Goal: Information Seeking & Learning: Learn about a topic

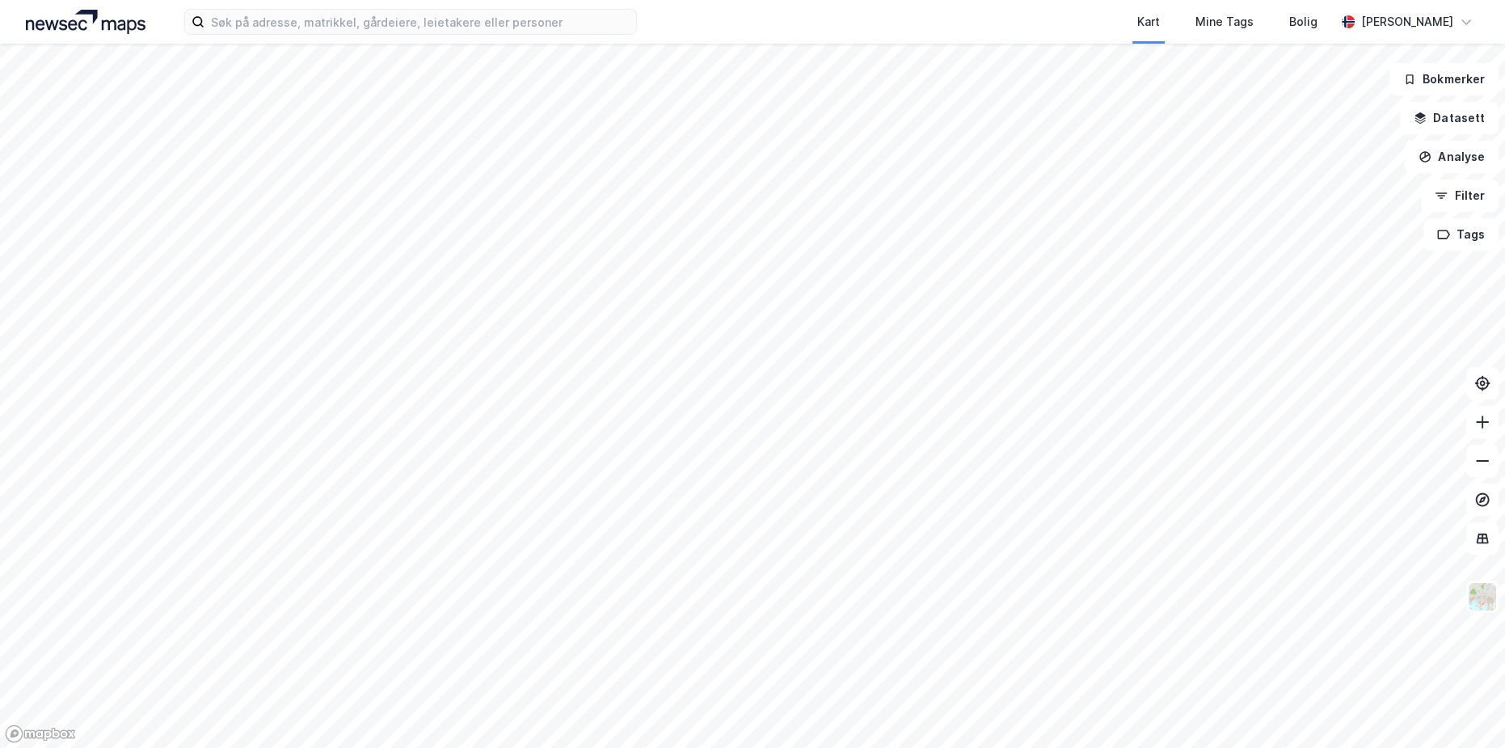
click at [407, 35] on div "Kart Mine Tags Bolig [PERSON_NAME]" at bounding box center [752, 22] width 1505 height 44
click at [382, 24] on input at bounding box center [421, 22] width 432 height 24
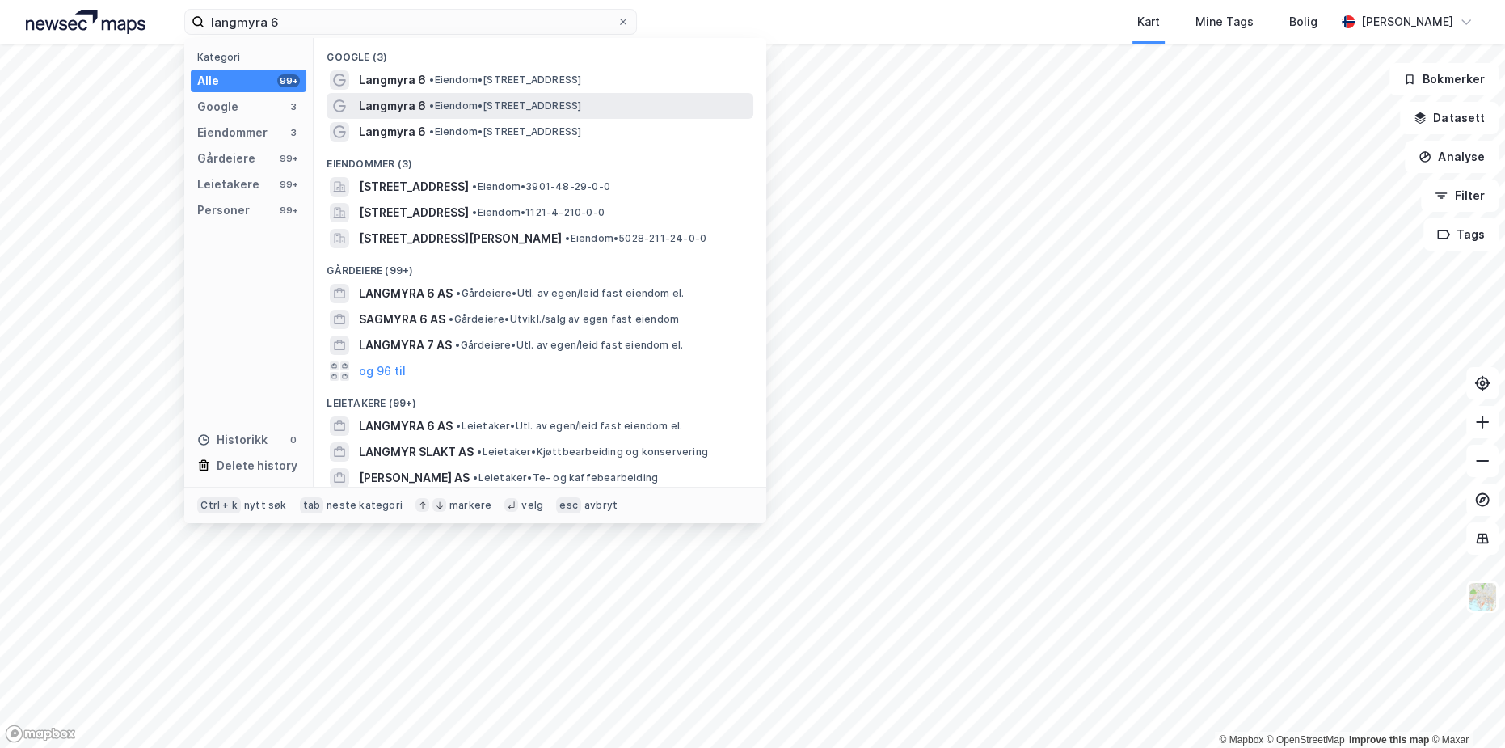
click at [463, 99] on span "• Eiendom • [STREET_ADDRESS]" at bounding box center [505, 105] width 152 height 13
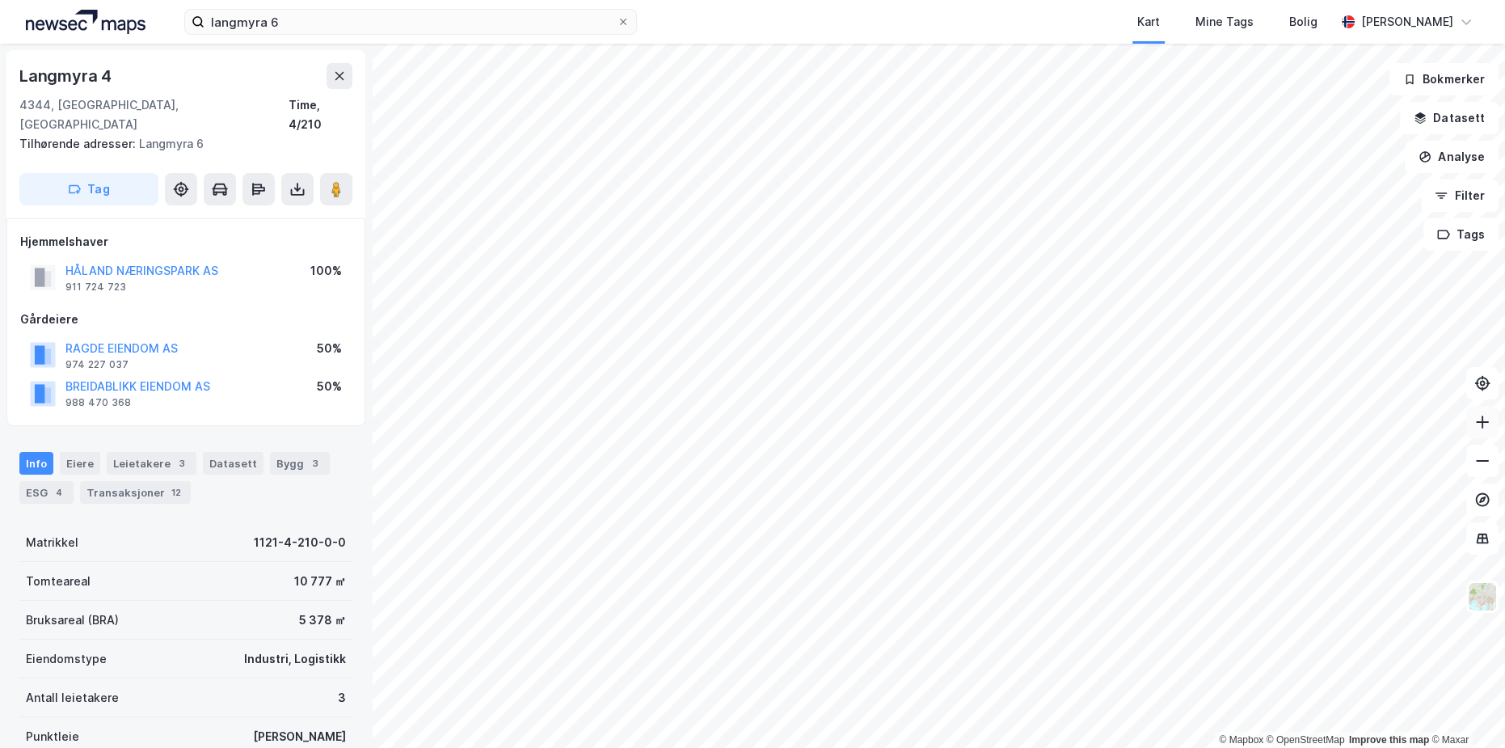
click at [1483, 429] on icon at bounding box center [1483, 422] width 16 height 16
click at [81, 452] on div "Eiere" at bounding box center [80, 463] width 40 height 23
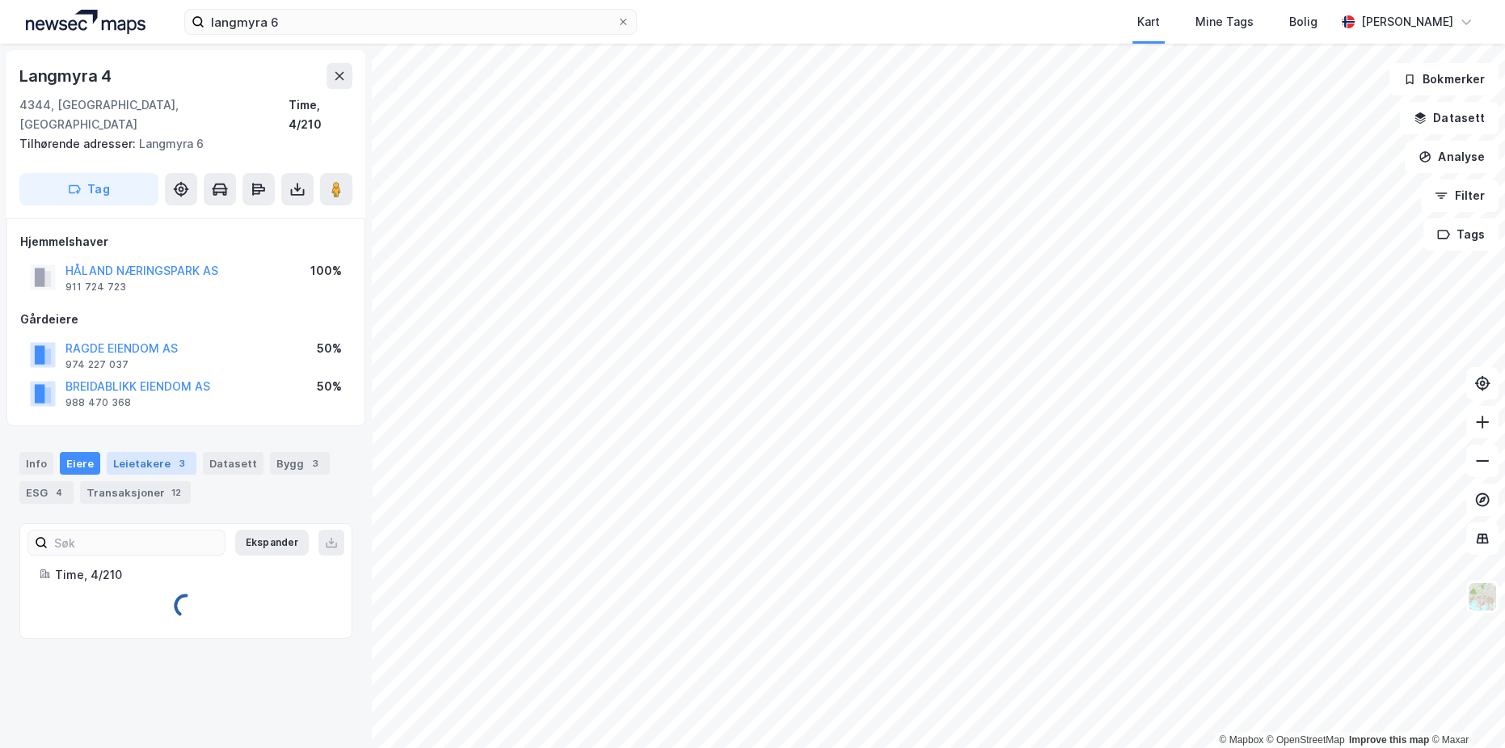
click at [135, 452] on div "Leietakere 3" at bounding box center [152, 463] width 90 height 23
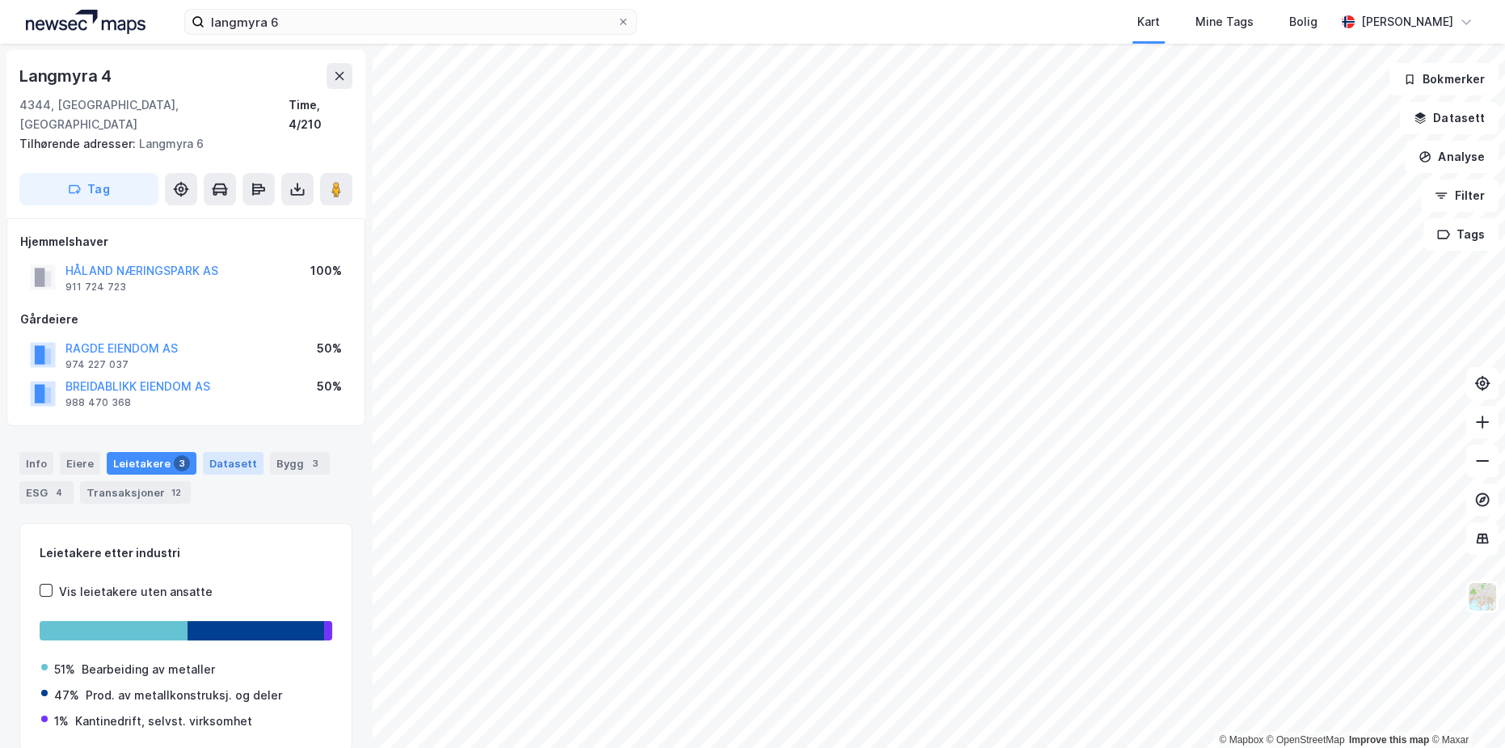
click at [212, 452] on div "Datasett" at bounding box center [233, 463] width 61 height 23
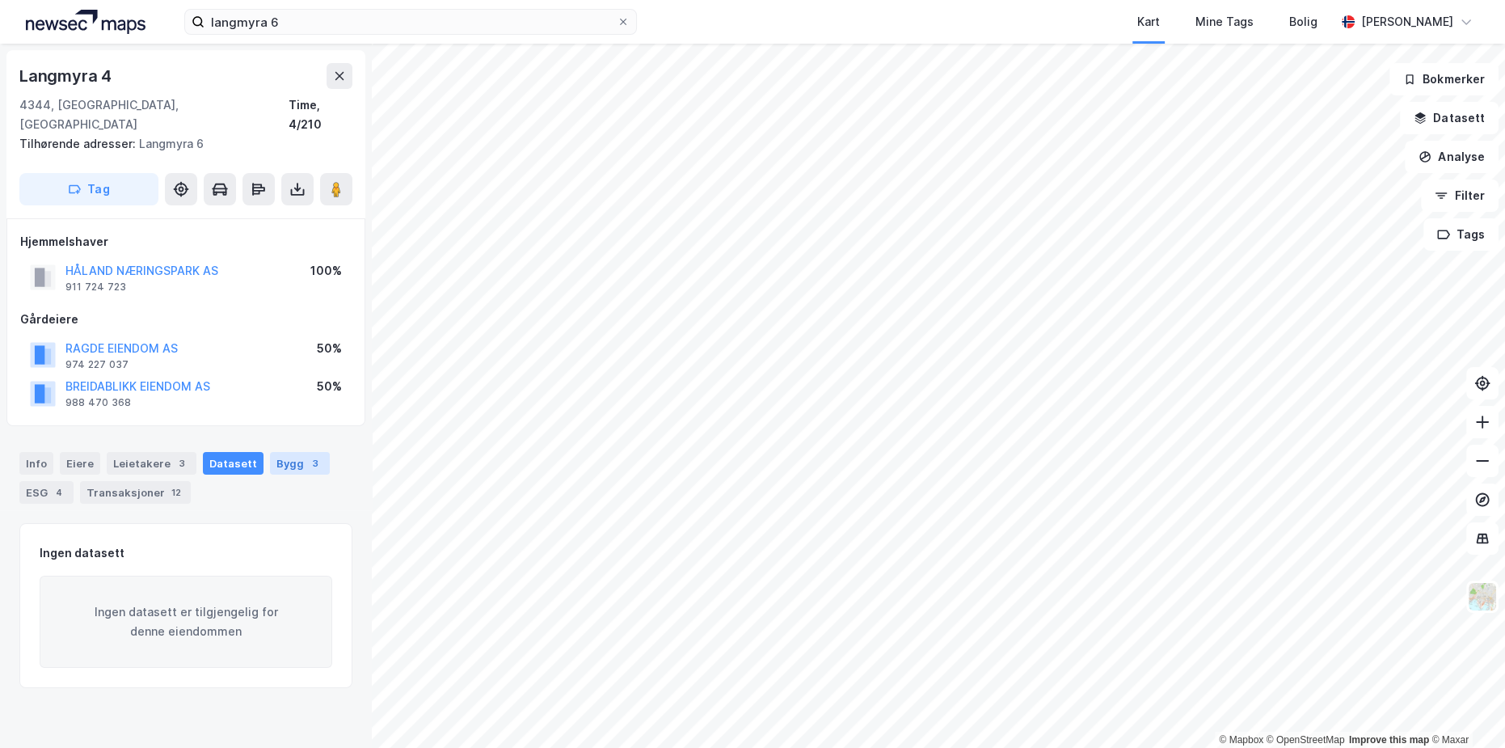
click at [290, 452] on div "Bygg 3" at bounding box center [300, 463] width 60 height 23
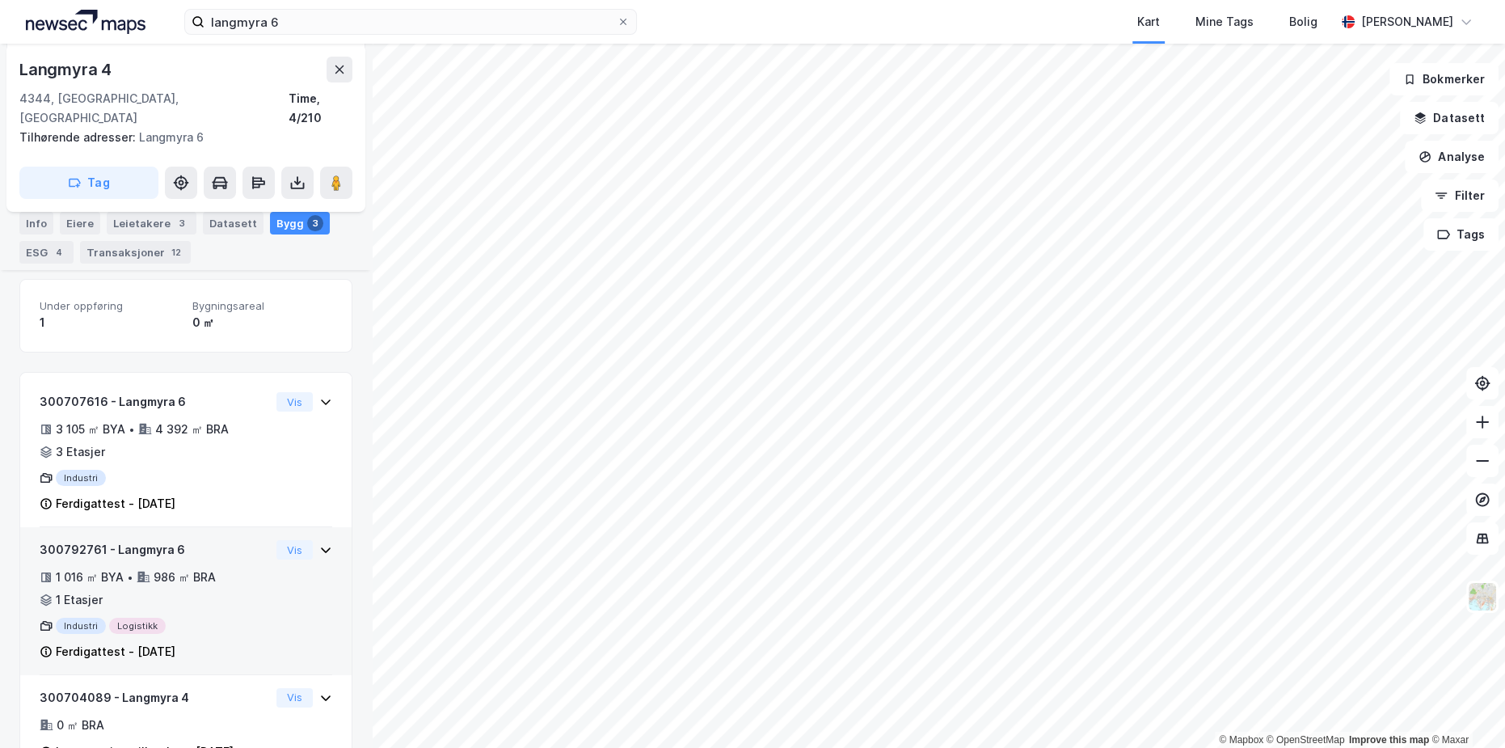
scroll to position [340, 0]
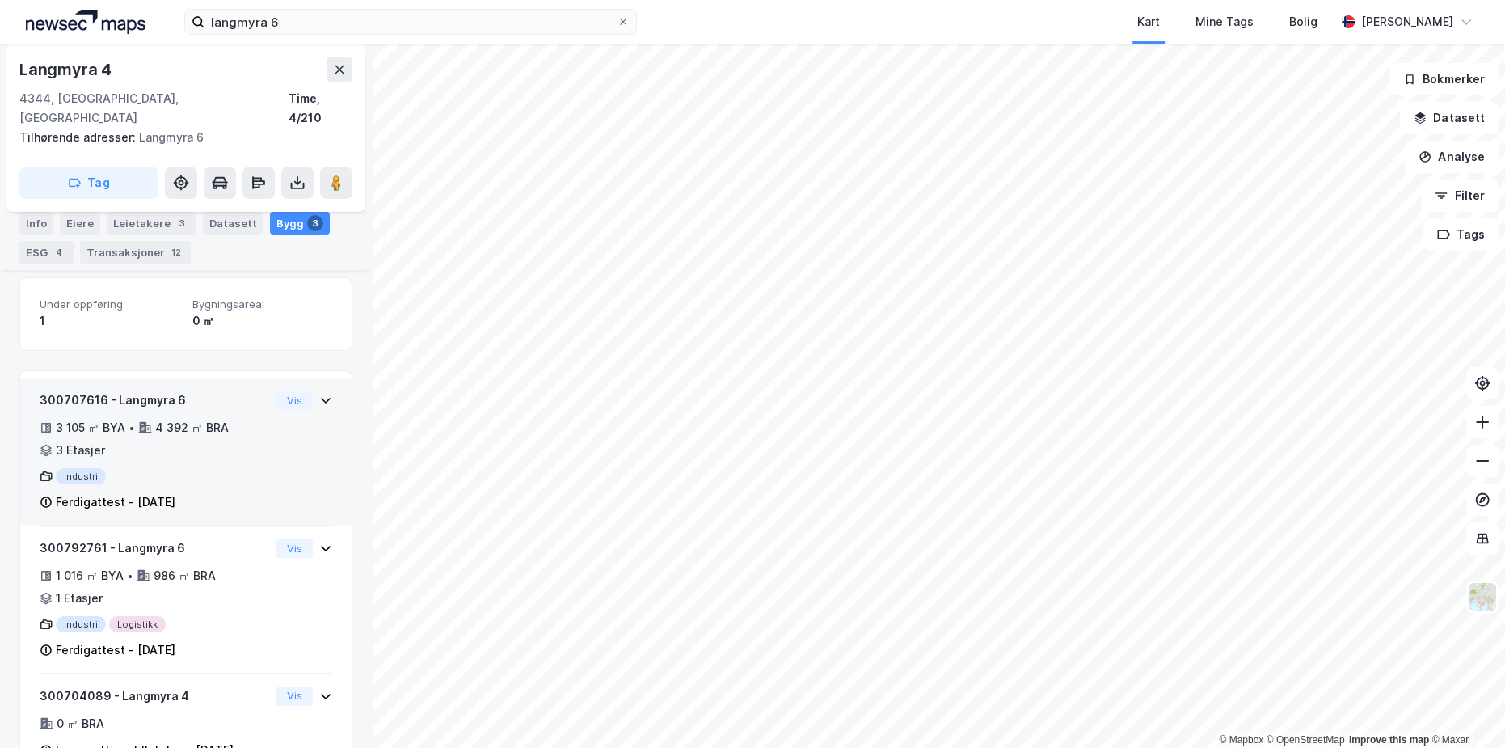
click at [205, 468] on div "Industri" at bounding box center [155, 476] width 230 height 16
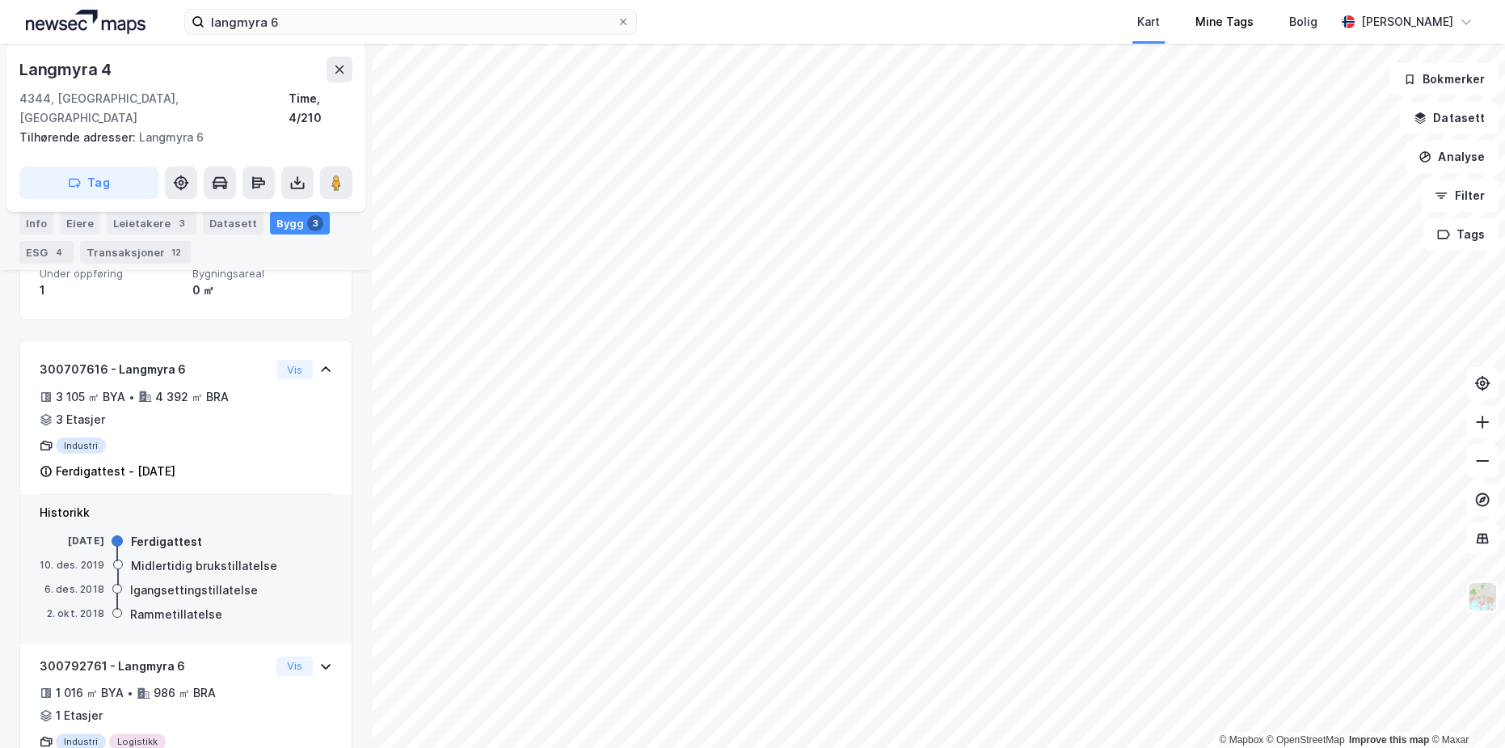
scroll to position [374, 0]
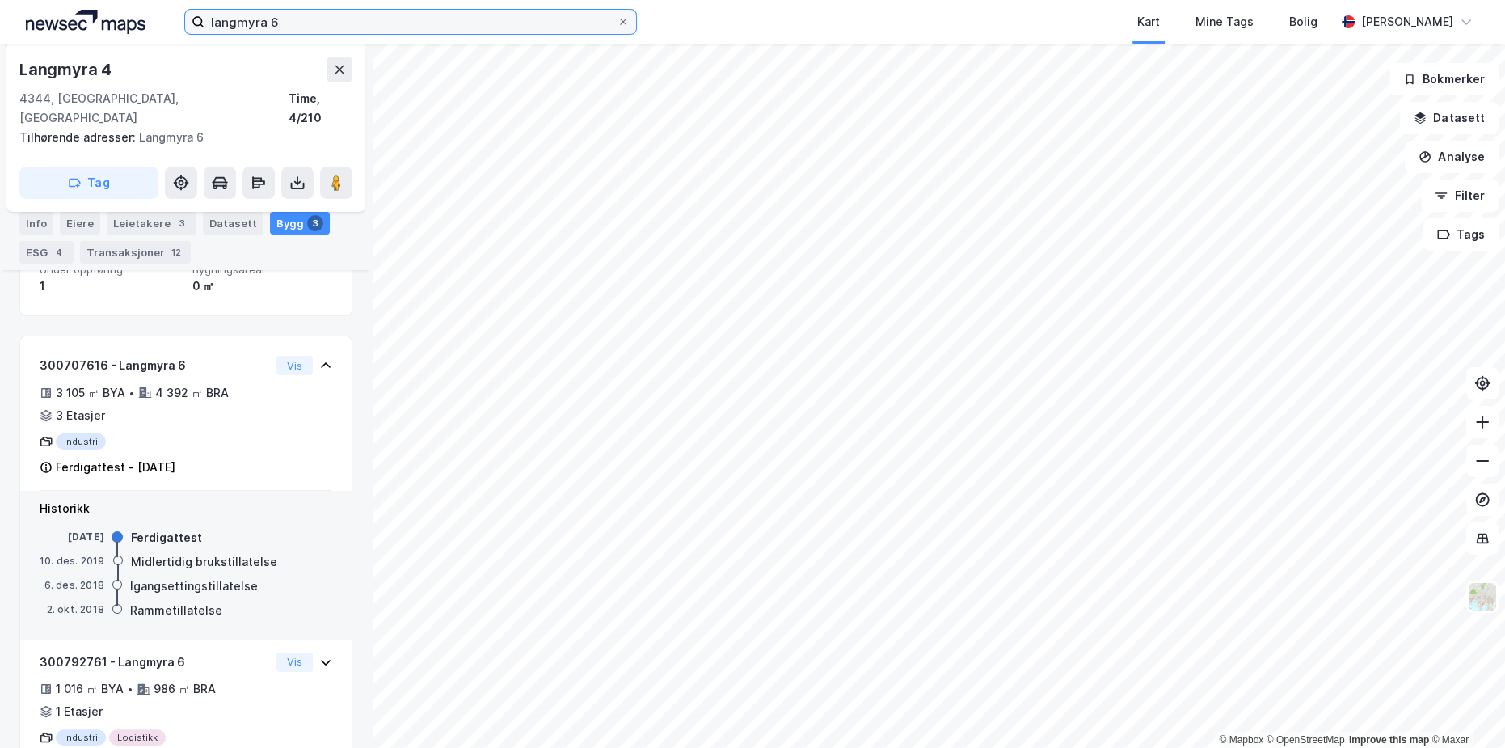
click at [275, 32] on input "langmyra 6" at bounding box center [411, 22] width 412 height 24
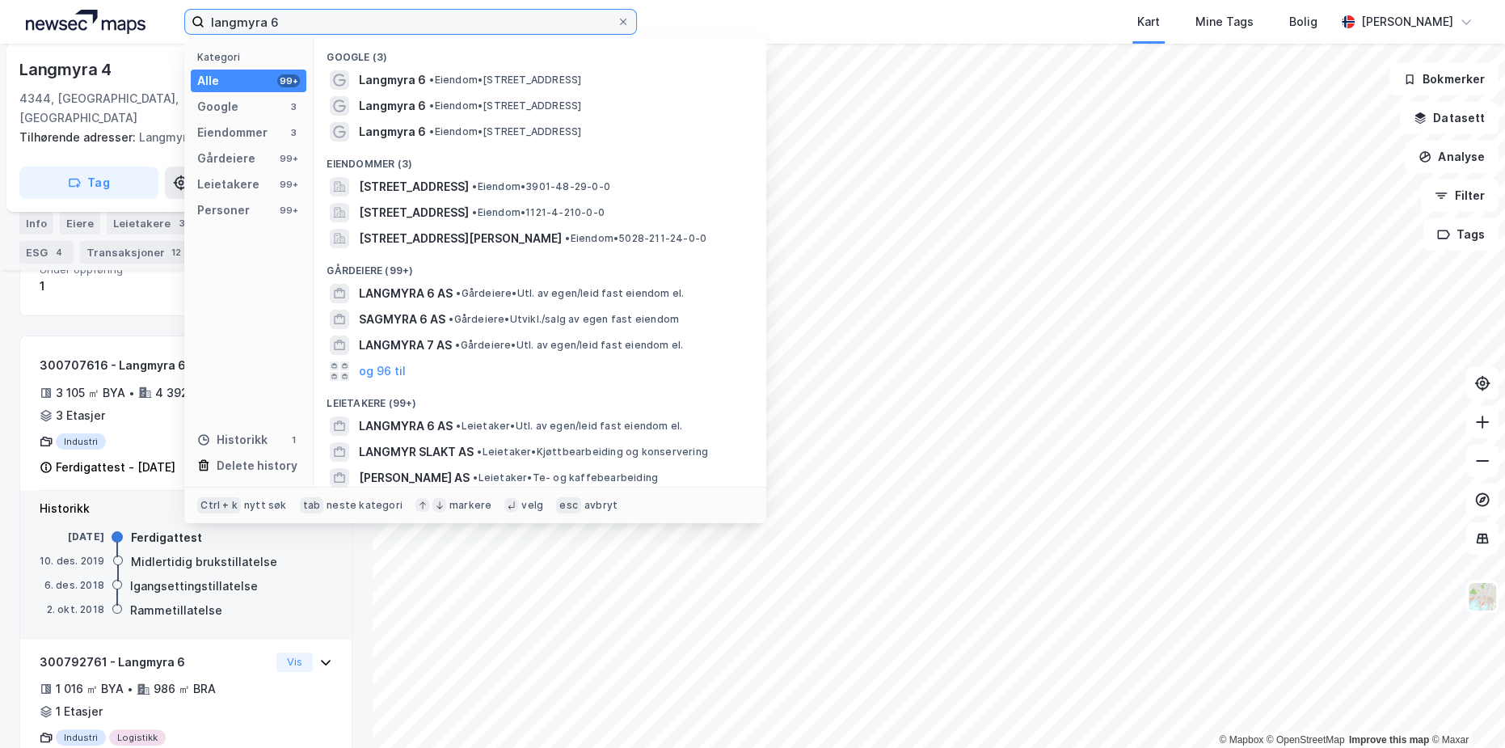
click at [275, 32] on input "langmyra 6" at bounding box center [411, 22] width 412 height 24
paste input "[STREET_ADDRESS]"
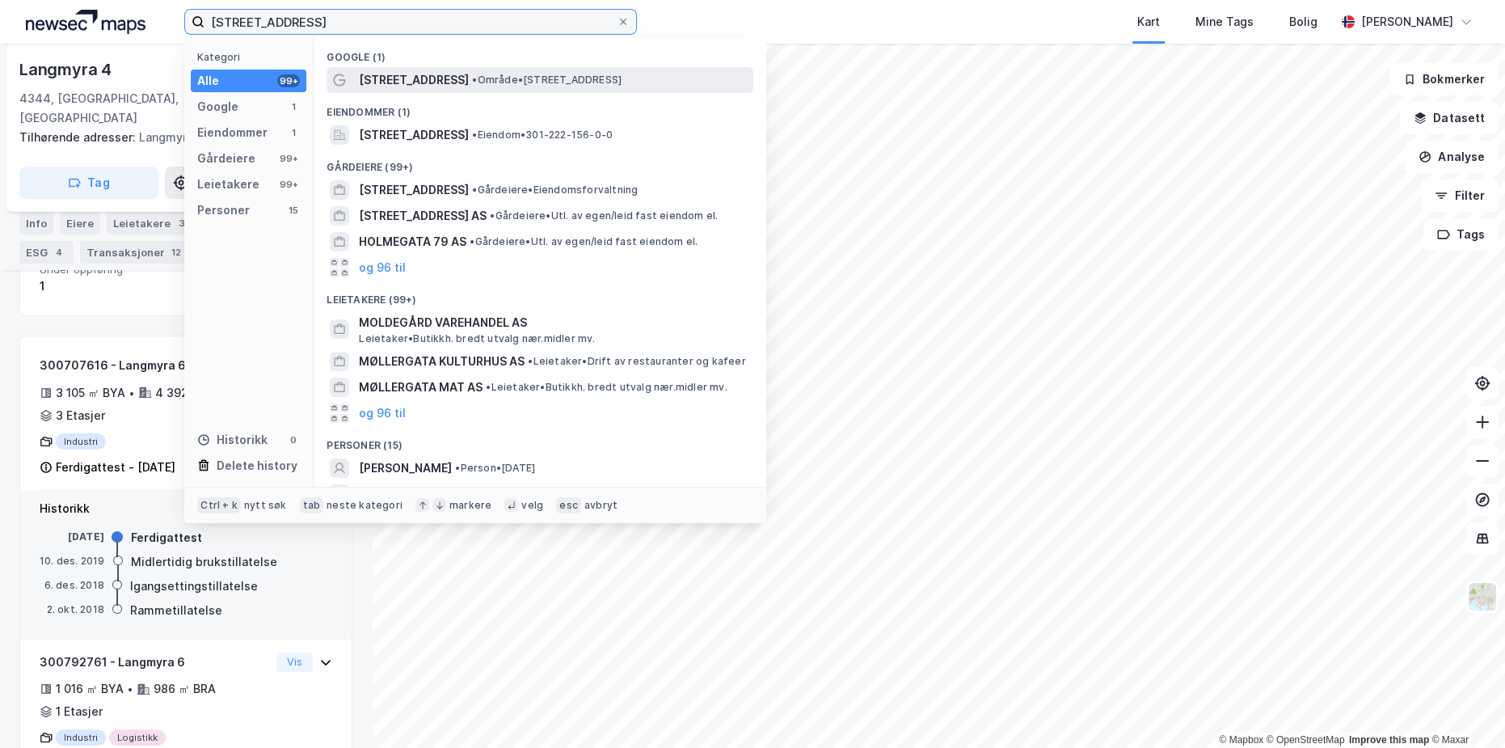
type input "[STREET_ADDRESS]"
